Goal: Book appointment/travel/reservation

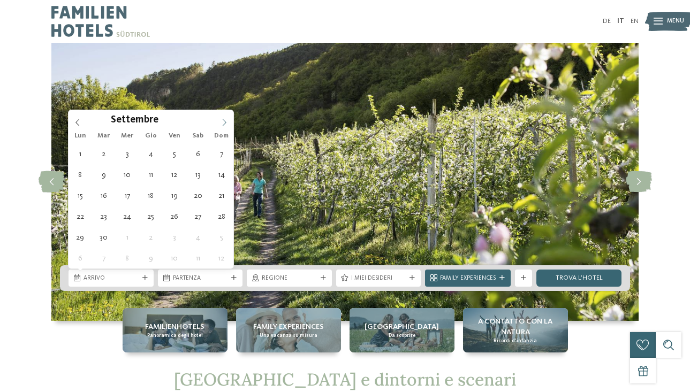
click at [225, 117] on span at bounding box center [224, 119] width 18 height 18
type div "[DATE]"
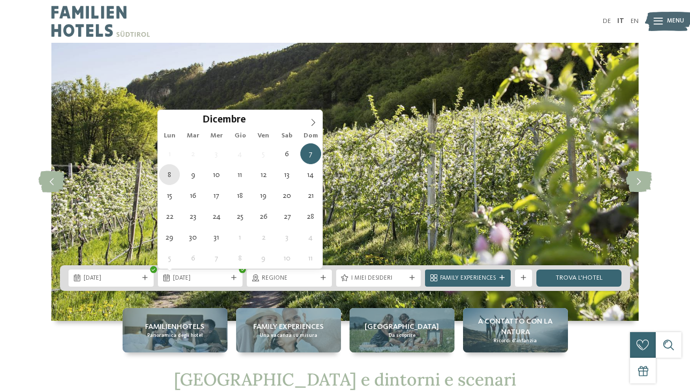
type div "[DATE]"
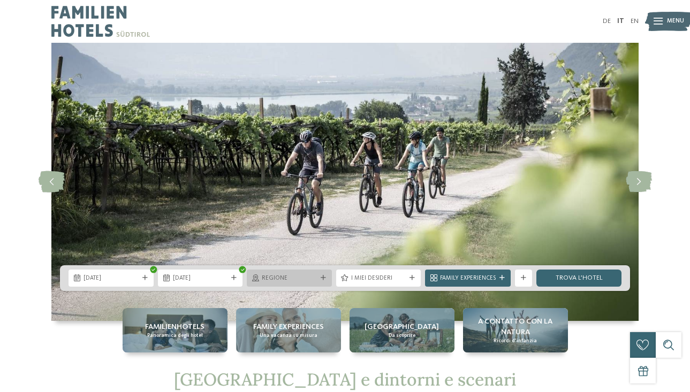
click at [303, 275] on span "Regione" at bounding box center [289, 279] width 55 height 9
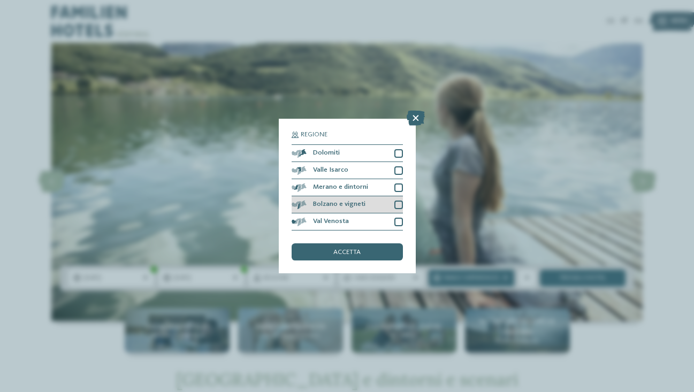
click at [398, 201] on div at bounding box center [399, 205] width 9 height 9
click at [351, 249] on span "accetta" at bounding box center [347, 252] width 27 height 7
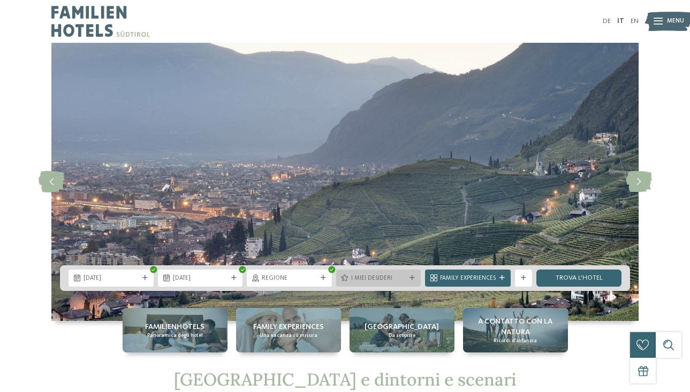
click at [391, 276] on span "I miei desideri" at bounding box center [378, 279] width 55 height 9
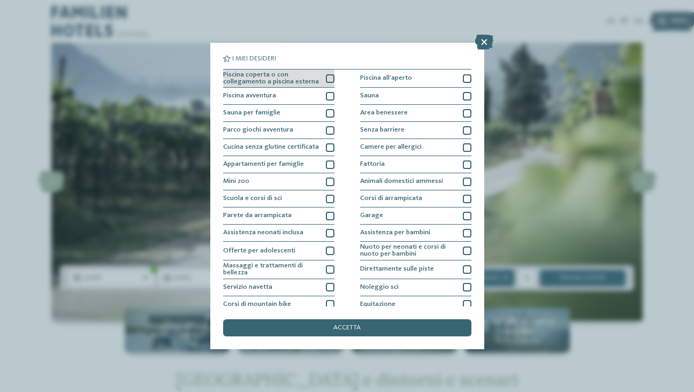
click at [263, 81] on span "Piscina coperta o con collegamento a piscina esterna" at bounding box center [271, 79] width 96 height 14
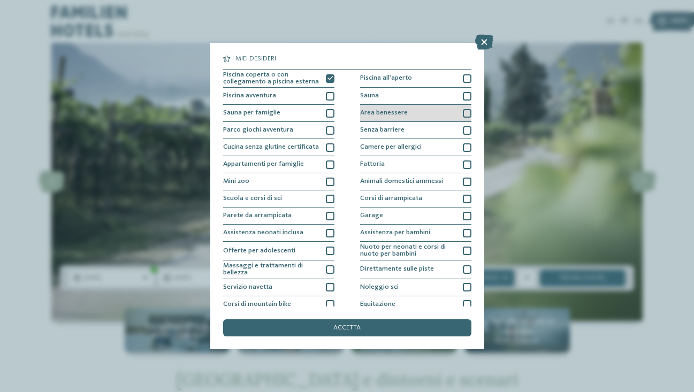
click at [386, 113] on span "Area benessere" at bounding box center [384, 113] width 48 height 7
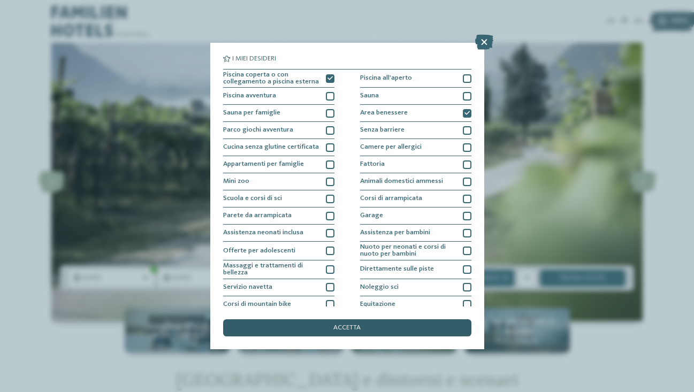
click at [345, 325] on span "accetta" at bounding box center [347, 328] width 27 height 7
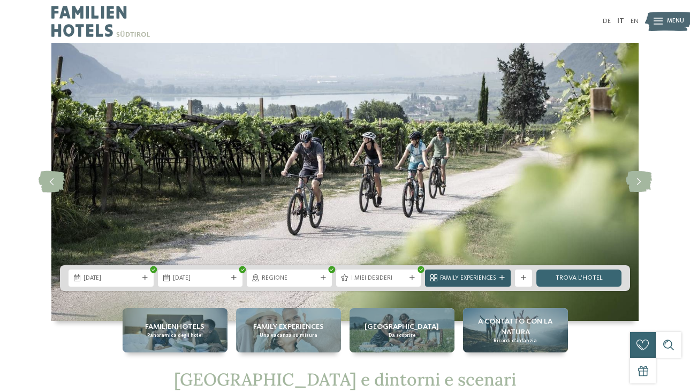
click at [440, 283] on span "Family Experiences" at bounding box center [468, 279] width 56 height 9
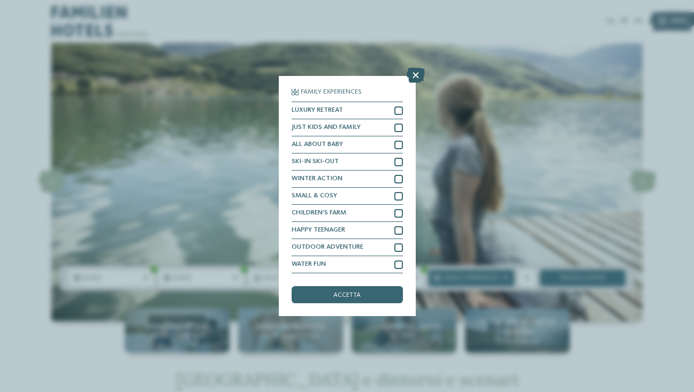
click at [413, 68] on icon at bounding box center [416, 75] width 18 height 15
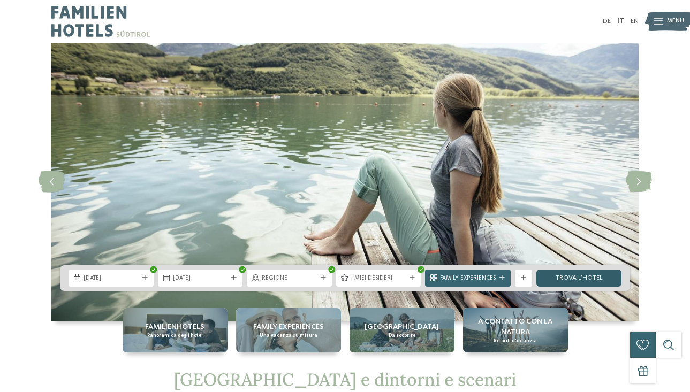
click at [556, 284] on link "trova l’hotel" at bounding box center [578, 278] width 85 height 17
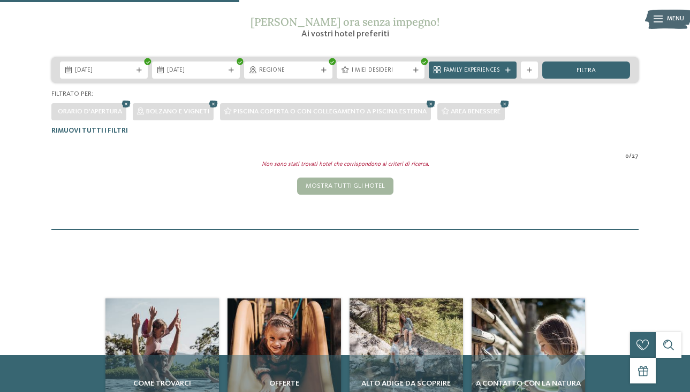
scroll to position [152, 0]
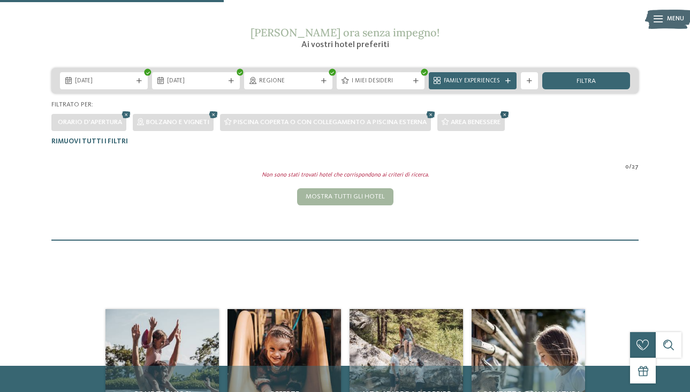
click at [510, 115] on icon at bounding box center [504, 115] width 13 height 11
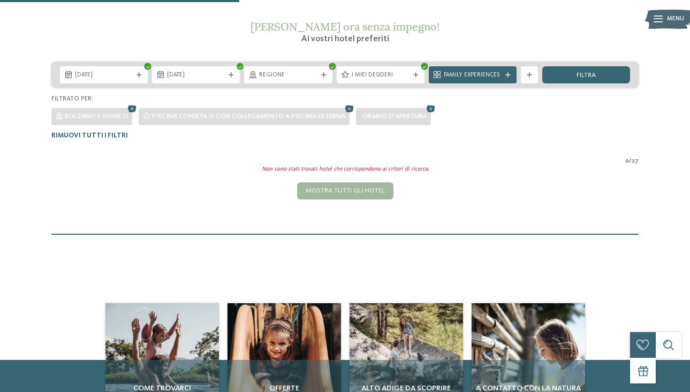
scroll to position [142, 0]
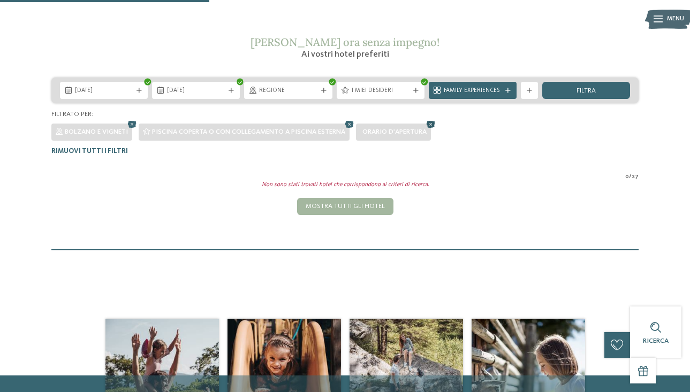
click at [434, 123] on icon at bounding box center [431, 124] width 13 height 11
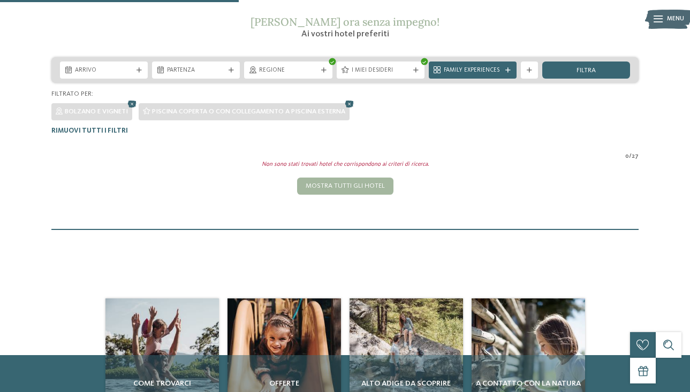
scroll to position [161, 0]
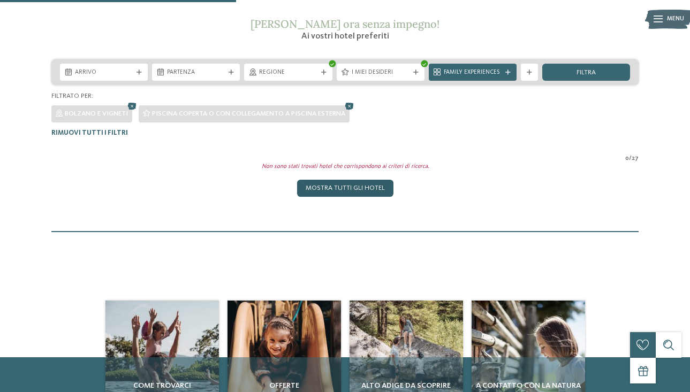
click at [352, 186] on div "Mostra tutti gli hotel" at bounding box center [345, 188] width 96 height 17
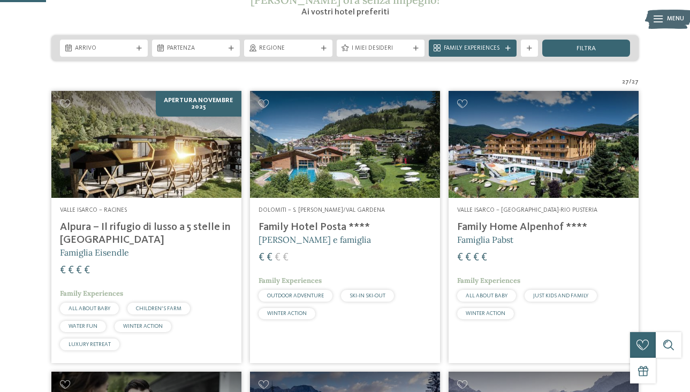
scroll to position [186, 0]
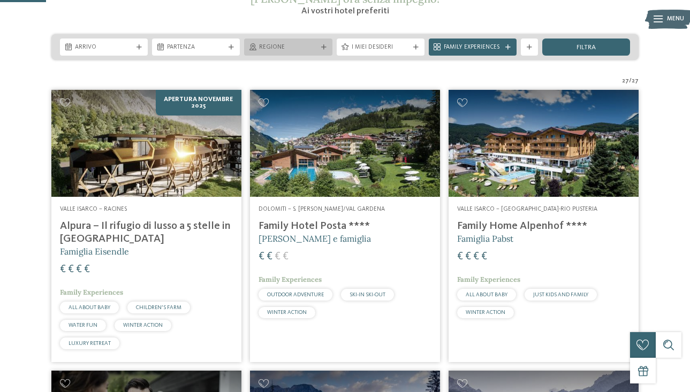
click at [298, 41] on div "Regione" at bounding box center [288, 47] width 88 height 17
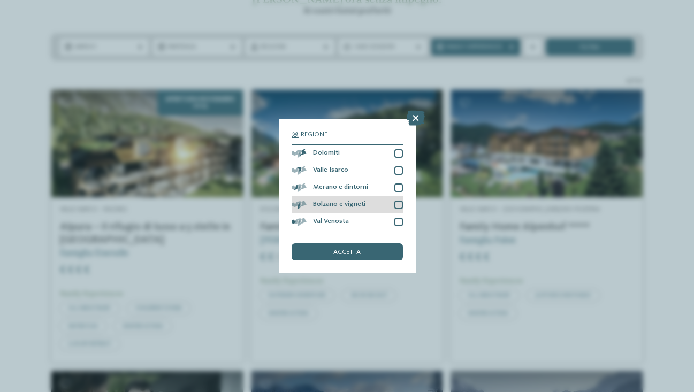
click at [333, 201] on span "Bolzano e vigneti" at bounding box center [339, 204] width 52 height 7
click at [324, 244] on div "accetta" at bounding box center [347, 252] width 111 height 17
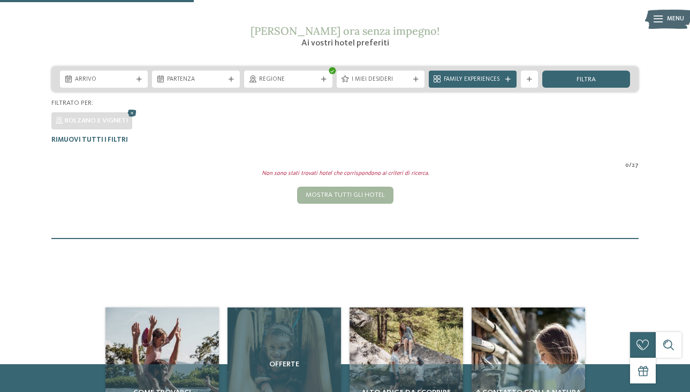
scroll to position [126, 0]
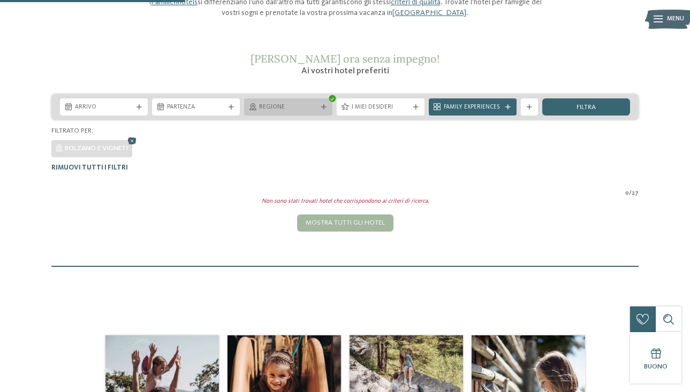
click at [304, 109] on span "Regione" at bounding box center [288, 107] width 58 height 9
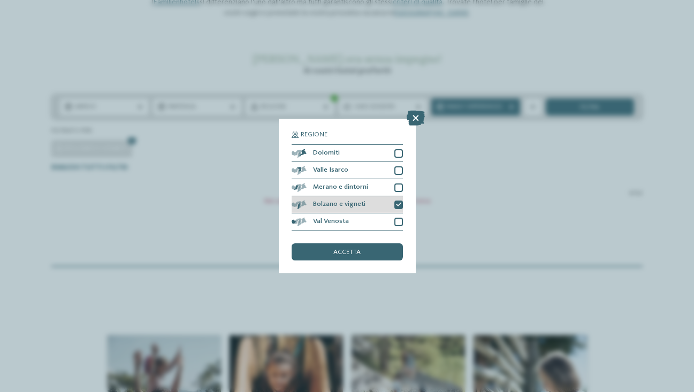
click at [399, 202] on icon at bounding box center [398, 204] width 5 height 5
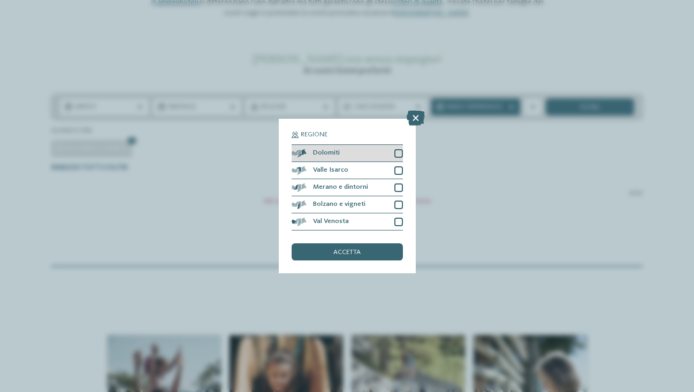
click at [399, 149] on div at bounding box center [399, 153] width 9 height 9
click at [353, 249] on span "accetta" at bounding box center [347, 252] width 27 height 7
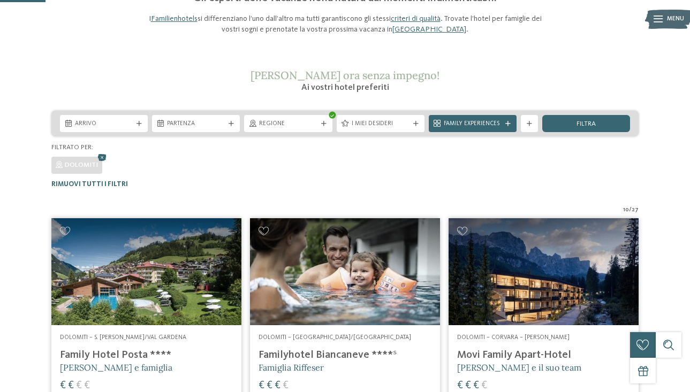
scroll to position [100, 0]
